Goal: Task Accomplishment & Management: Complete application form

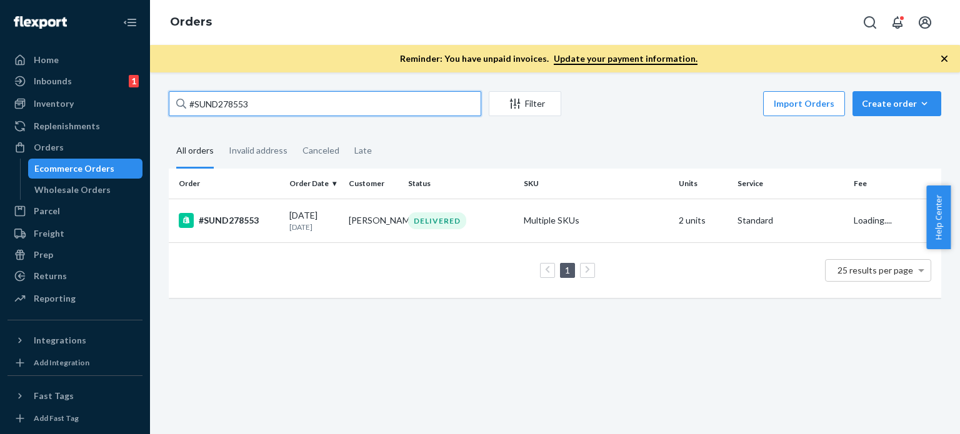
drag, startPoint x: 266, startPoint y: 104, endPoint x: 229, endPoint y: 121, distance: 41.4
click at [181, 101] on div "#SUND278553" at bounding box center [325, 103] width 312 height 25
drag, startPoint x: 162, startPoint y: 97, endPoint x: 228, endPoint y: 101, distance: 65.8
click at [166, 97] on div "#SUND278553 Filter Import Orders Create order Ecommerce order Removal order All…" at bounding box center [554, 200] width 791 height 219
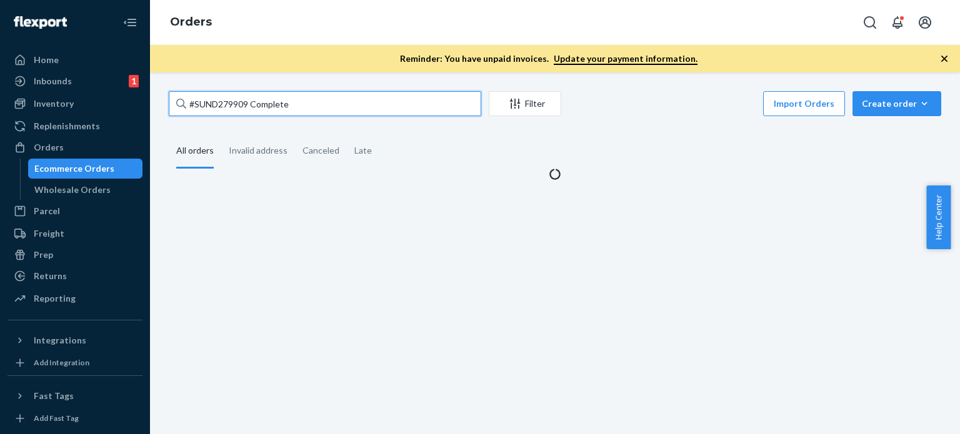
drag, startPoint x: 249, startPoint y: 101, endPoint x: 385, endPoint y: 106, distance: 135.7
click at [384, 106] on input "#SUND279909 Complete" at bounding box center [325, 103] width 312 height 25
type input "#SUND279909"
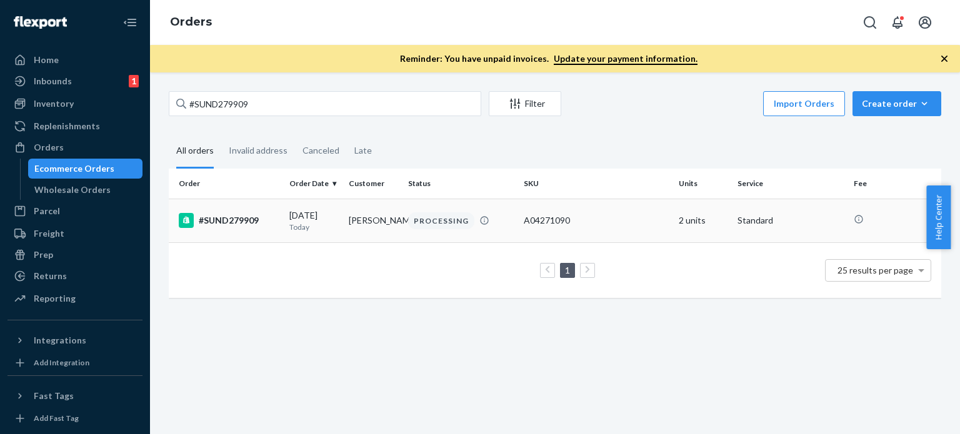
click at [418, 216] on div "PROCESSING" at bounding box center [441, 220] width 66 height 17
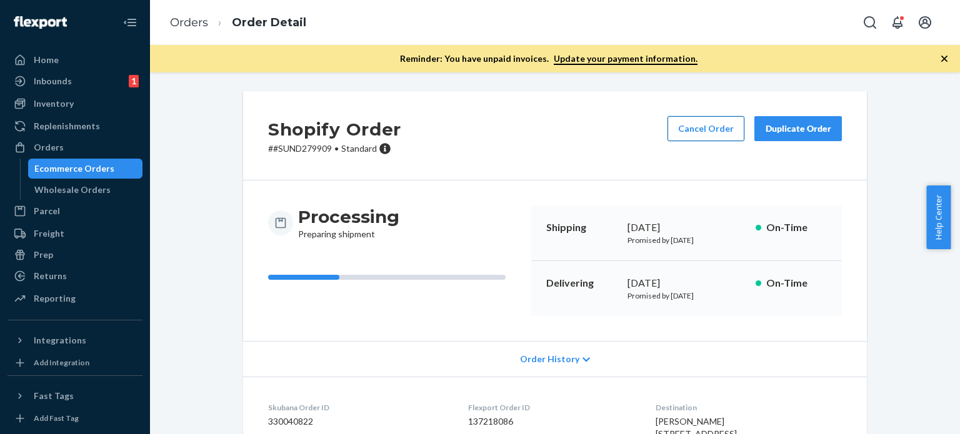
click at [698, 134] on button "Cancel Order" at bounding box center [705, 128] width 77 height 25
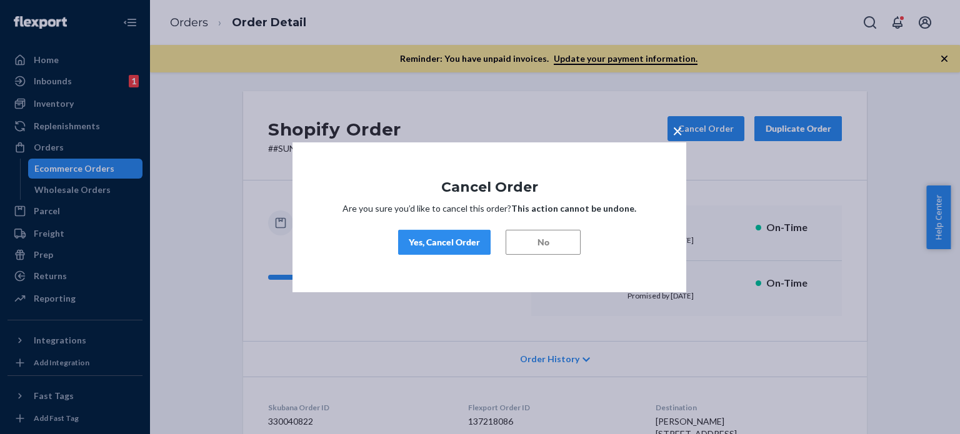
click at [460, 246] on div "Yes, Cancel Order" at bounding box center [444, 242] width 71 height 12
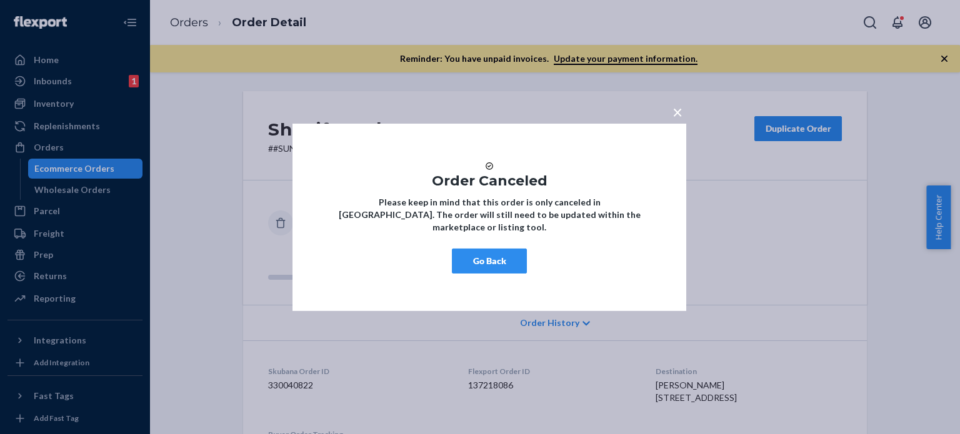
click at [480, 262] on button "Go Back" at bounding box center [489, 261] width 75 height 25
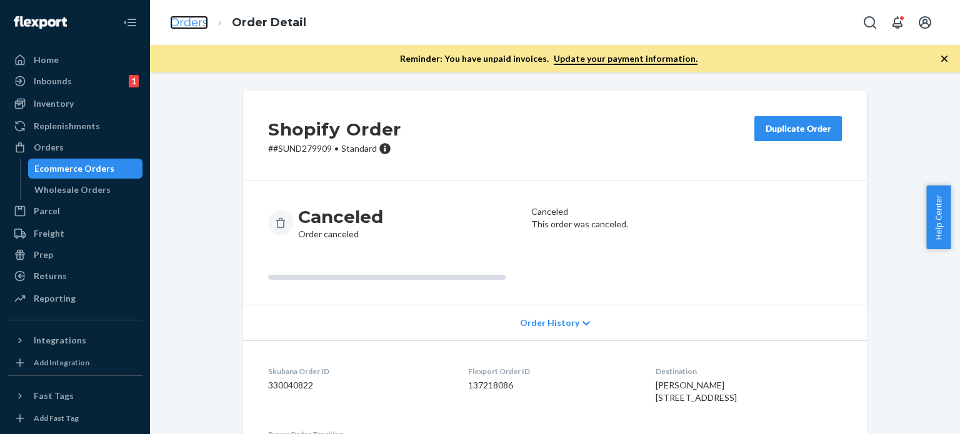
click at [191, 24] on link "Orders" at bounding box center [189, 23] width 38 height 14
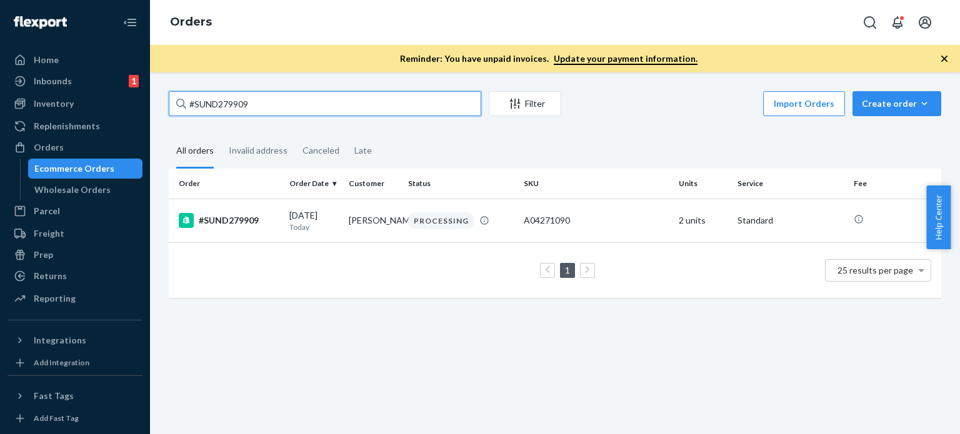
drag, startPoint x: 254, startPoint y: 109, endPoint x: 155, endPoint y: 109, distance: 99.4
click at [155, 109] on div "#SUND279909 Filter Import Orders Create order Ecommerce order Removal order All…" at bounding box center [555, 253] width 810 height 362
paste input "8967 Complete"
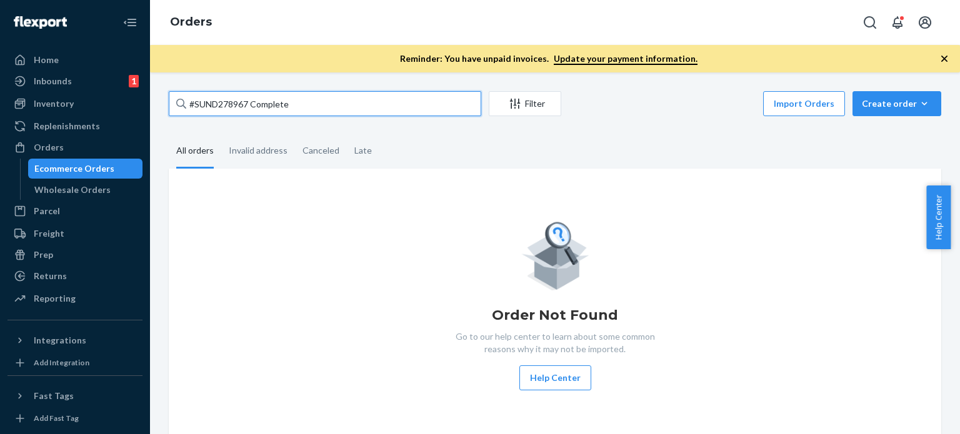
drag, startPoint x: 246, startPoint y: 99, endPoint x: 349, endPoint y: 106, distance: 102.7
click at [348, 106] on input "#SUND278967 Complete" at bounding box center [325, 103] width 312 height 25
type input "#SUND278967"
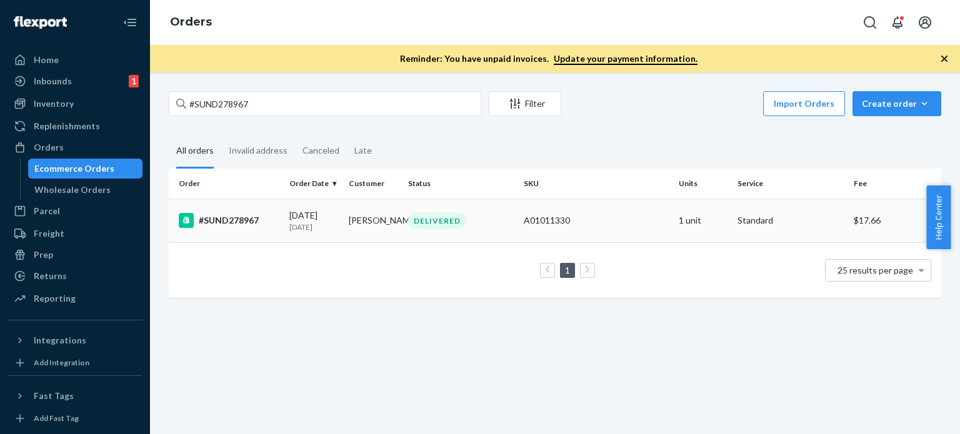
click at [380, 220] on td "[PERSON_NAME]" at bounding box center [373, 221] width 59 height 44
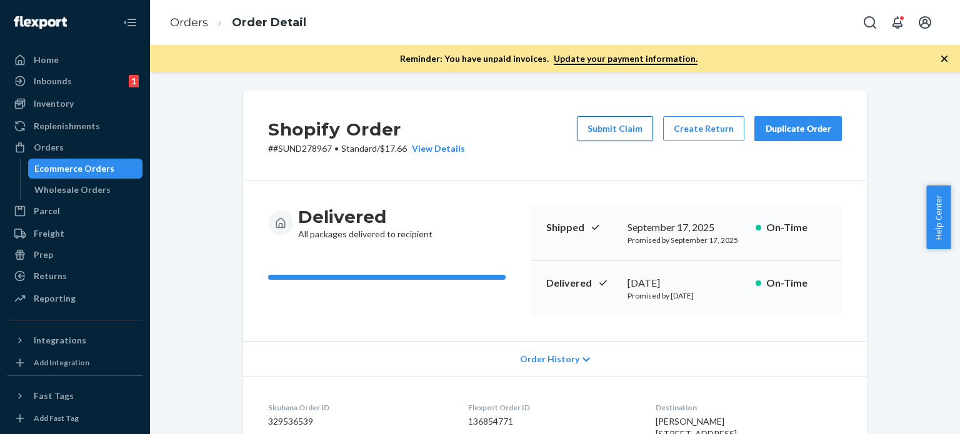
click at [612, 126] on button "Submit Claim" at bounding box center [615, 128] width 76 height 25
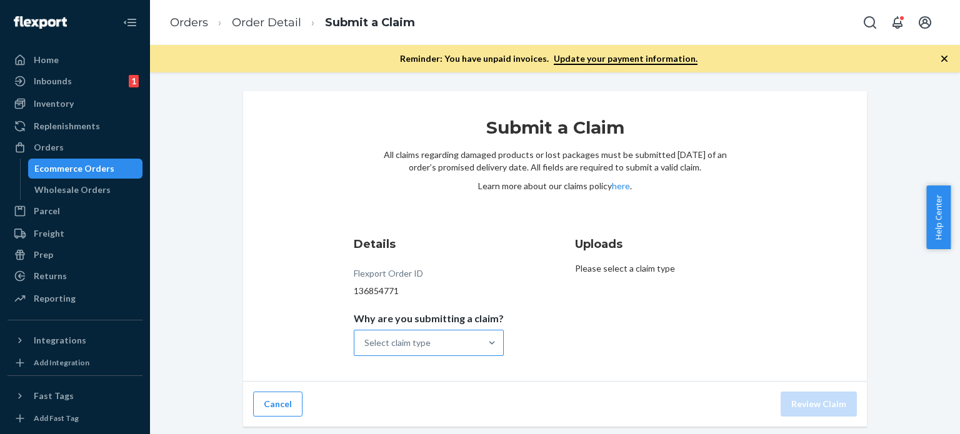
click at [446, 351] on div "Select claim type" at bounding box center [417, 343] width 126 height 25
click at [366, 349] on input "Why are you submitting a claim? Select claim type" at bounding box center [364, 343] width 1 height 12
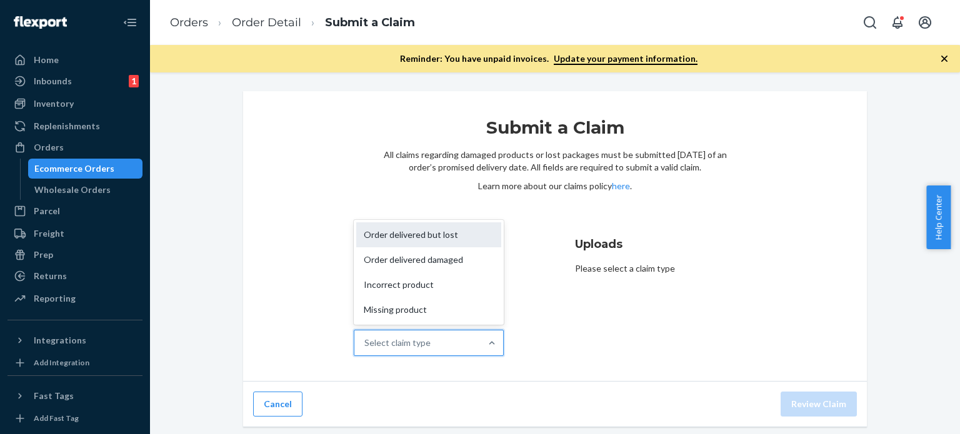
click at [428, 231] on div "Order delivered but lost" at bounding box center [428, 234] width 145 height 25
click at [366, 337] on input "Why are you submitting a claim? option Order delivered but lost focused, 1 of 4…" at bounding box center [364, 343] width 1 height 12
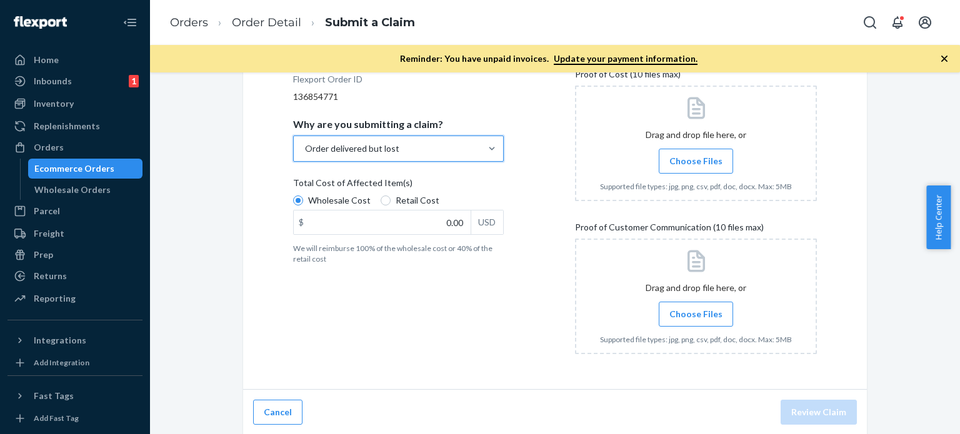
scroll to position [195, 0]
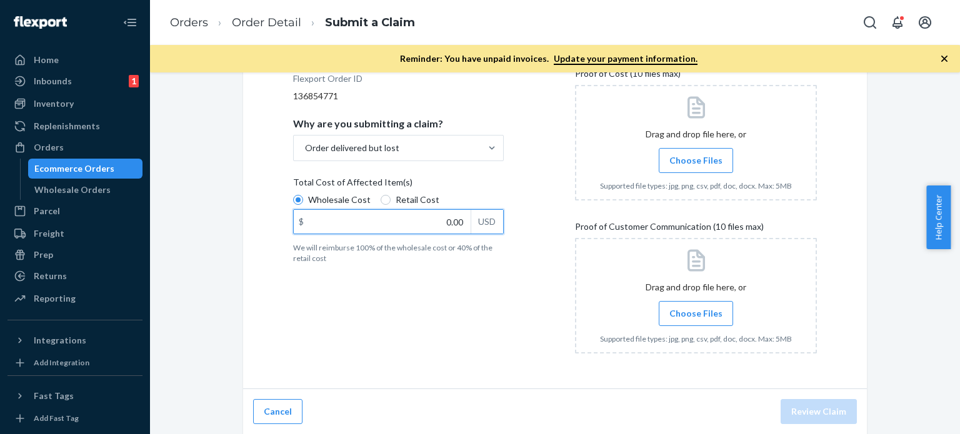
click at [457, 222] on input "0.00" at bounding box center [382, 222] width 177 height 24
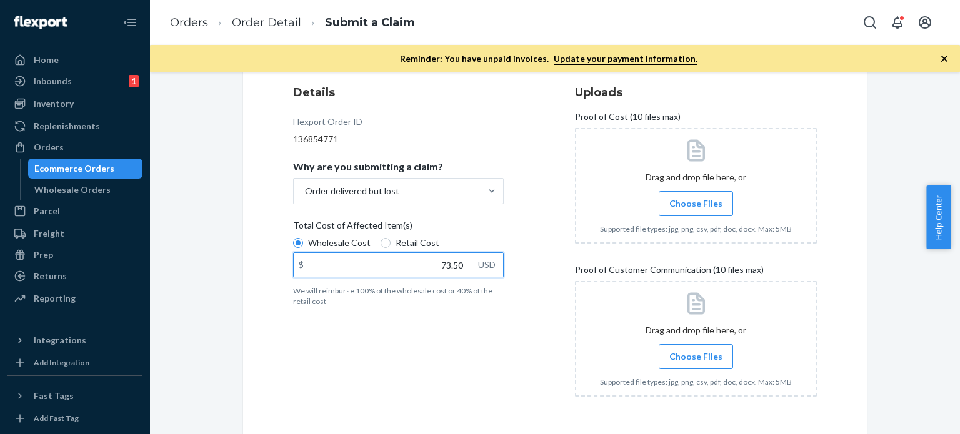
scroll to position [132, 0]
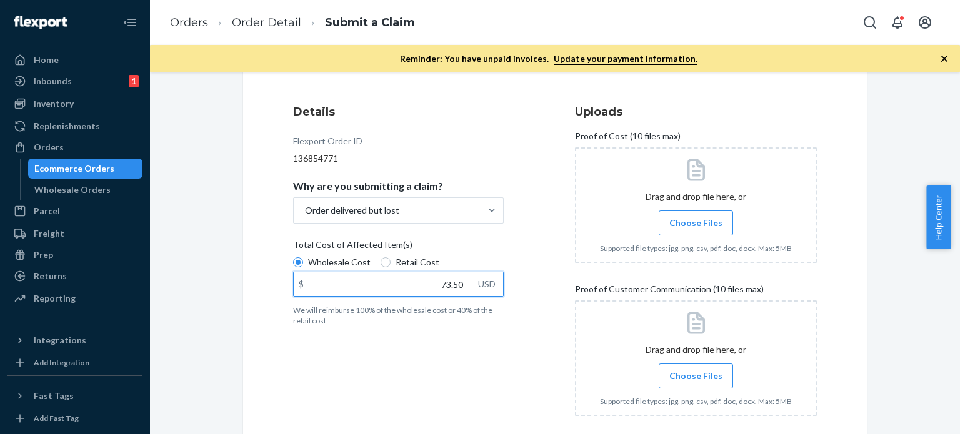
type input "73.50"
click at [682, 227] on span "Choose Files" at bounding box center [695, 223] width 53 height 12
click at [696, 227] on input "Choose Files" at bounding box center [696, 223] width 1 height 14
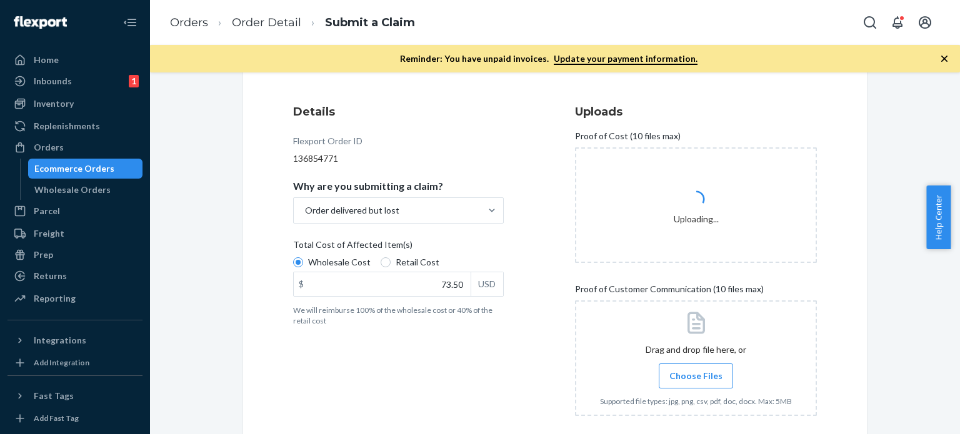
scroll to position [195, 0]
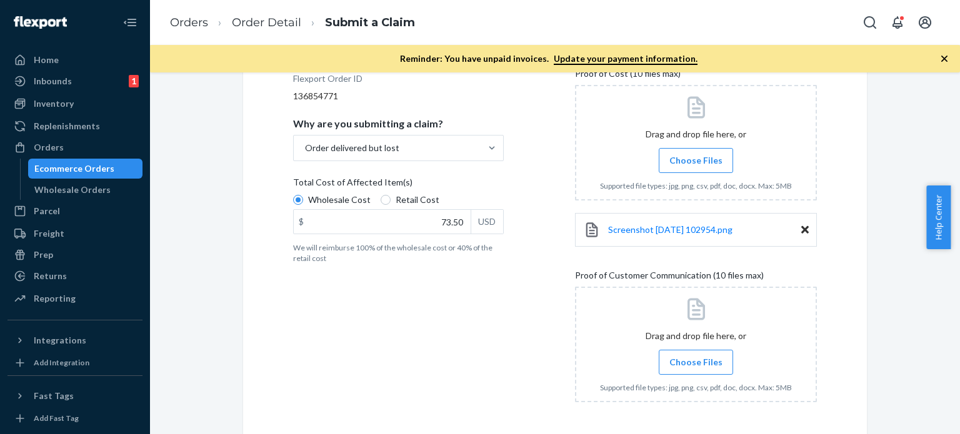
click at [699, 359] on span "Choose Files" at bounding box center [695, 362] width 53 height 12
click at [696, 359] on input "Choose Files" at bounding box center [696, 363] width 1 height 14
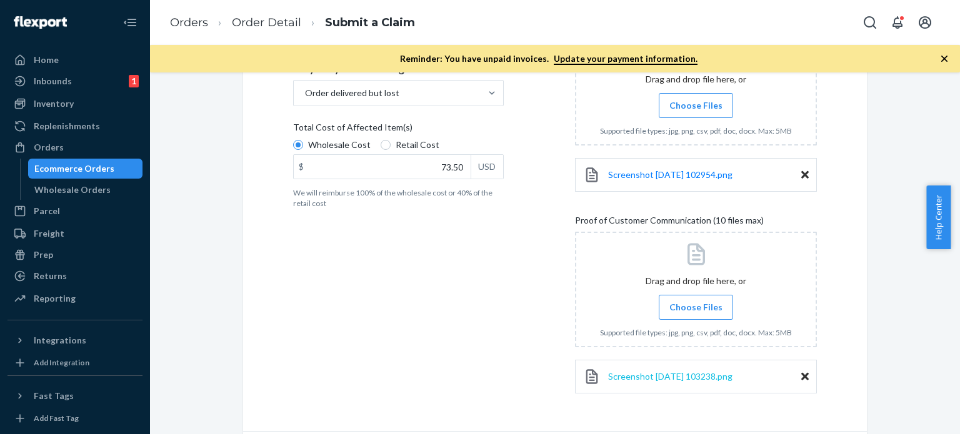
scroll to position [292, 0]
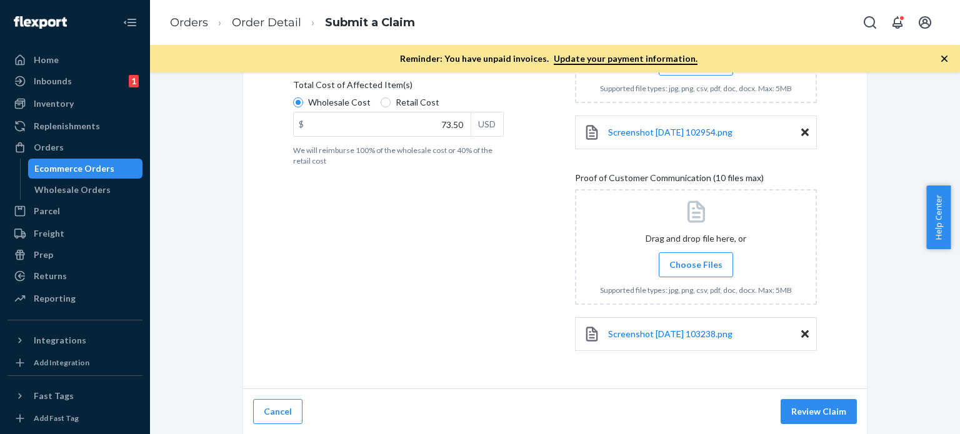
click at [842, 199] on div "Submit a Claim All claims regarding damaged products or lost packages must be s…" at bounding box center [555, 94] width 624 height 591
click at [817, 422] on button "Review Claim" at bounding box center [819, 411] width 76 height 25
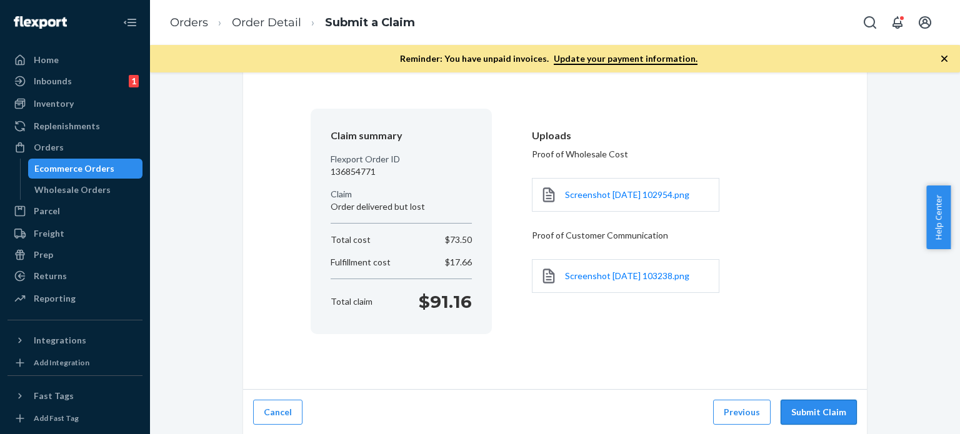
click at [802, 409] on button "Submit Claim" at bounding box center [819, 412] width 76 height 25
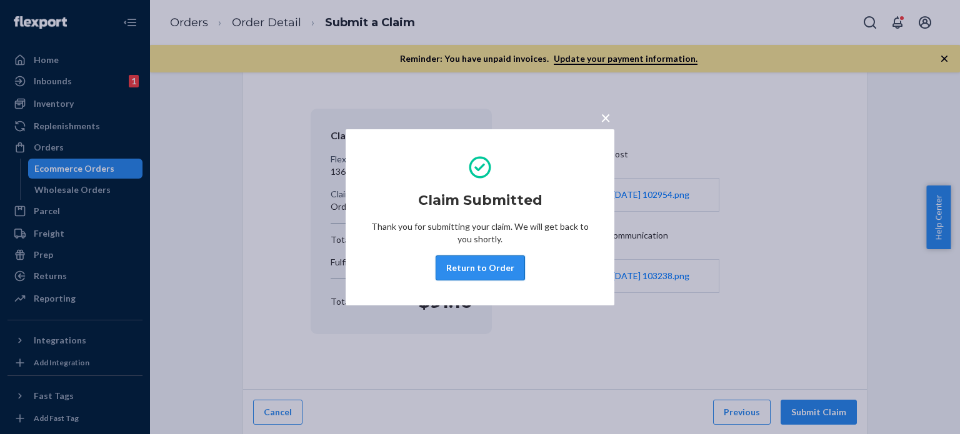
click at [471, 262] on button "Return to Order" at bounding box center [480, 268] width 89 height 25
